Goal: Task Accomplishment & Management: Manage account settings

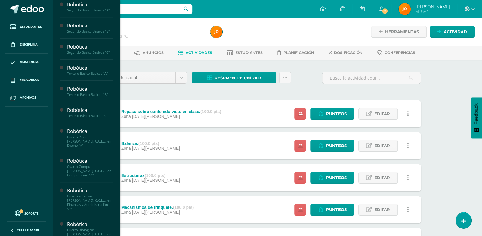
scroll to position [486, 0]
click at [81, 48] on span "Actividades" at bounding box center [85, 45] width 23 height 6
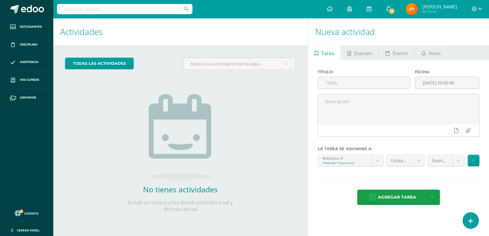
click at [398, 8] on link "2" at bounding box center [388, 9] width 19 height 18
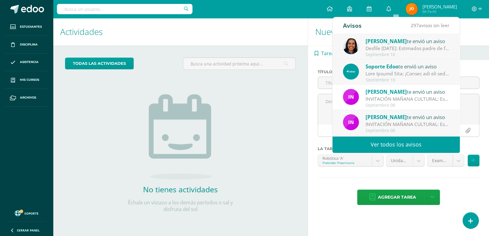
click at [371, 46] on div "Desfile [DATE]: Estimados padre de familia, es un gusto saludarlos. Por este me…" at bounding box center [407, 48] width 84 height 7
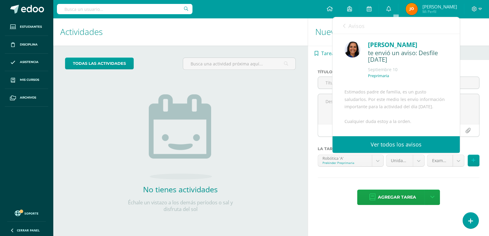
click at [377, 78] on p "Preprimaria" at bounding box center [378, 75] width 21 height 5
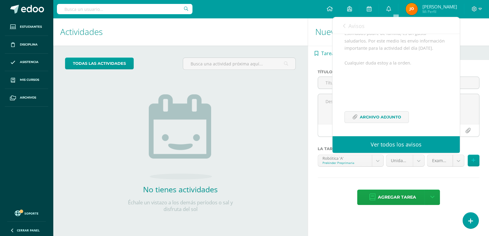
scroll to position [98, 0]
click at [378, 115] on span "Archivo Adjunto" at bounding box center [380, 116] width 41 height 11
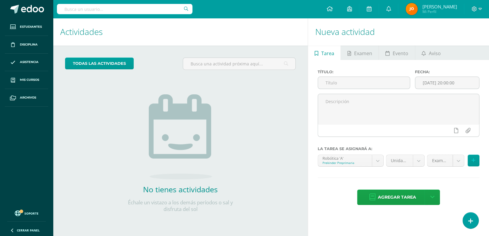
click at [229, 83] on div "No tienes actividades Échale un vistazo a los demás períodos o sal y disfruta d…" at bounding box center [180, 144] width 120 height 138
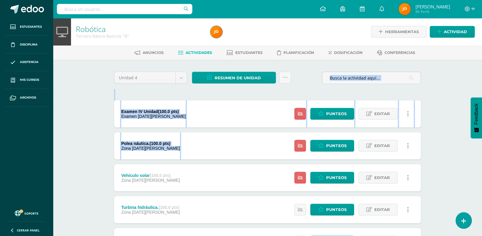
drag, startPoint x: 203, startPoint y: 132, endPoint x: 237, endPoint y: 66, distance: 74.3
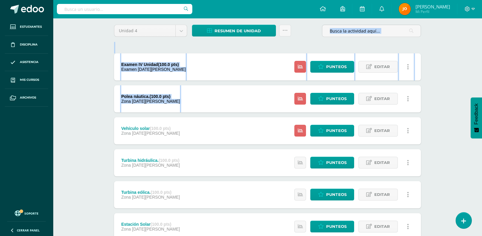
scroll to position [46, 0]
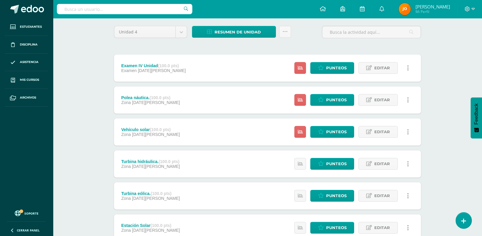
drag, startPoint x: 443, startPoint y: 114, endPoint x: 73, endPoint y: 78, distance: 371.9
click at [73, 78] on div "Robótica Tercero Básico Basicos "B" Herramientas Detalle de asistencias Activid…" at bounding box center [267, 174] width 429 height 404
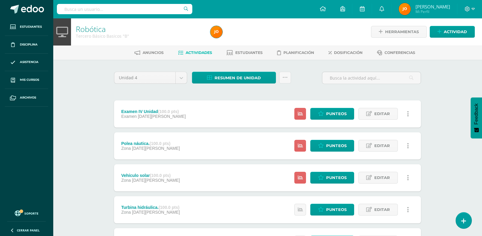
scroll to position [187, 0]
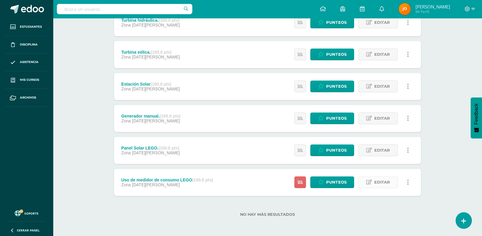
click at [395, 185] on link "Editar" at bounding box center [377, 182] width 39 height 12
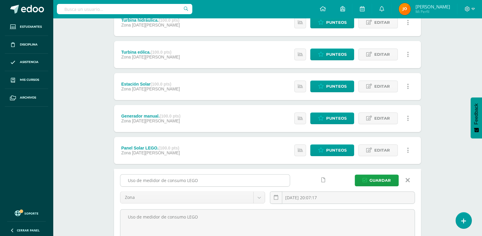
click at [214, 176] on input "Uso de medidor de consumo LEGO" at bounding box center [204, 180] width 169 height 12
type input "U"
type input "Hoja de trabajo de energía 11-09"
click at [372, 179] on span "Guardar" at bounding box center [380, 180] width 21 height 11
